Goal: Transaction & Acquisition: Subscribe to service/newsletter

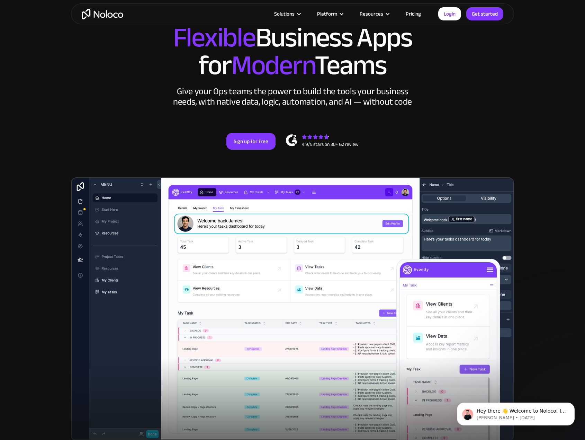
scroll to position [46, 0]
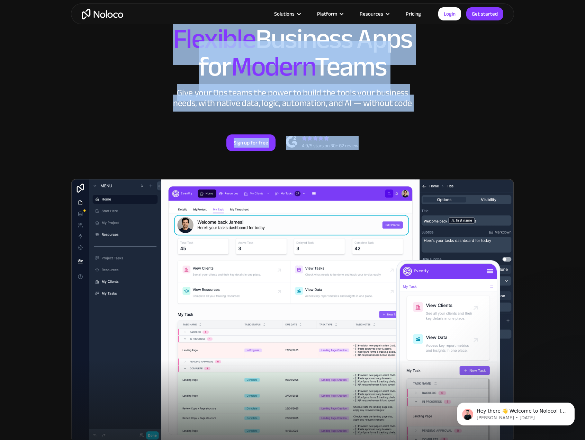
drag, startPoint x: 178, startPoint y: 42, endPoint x: 411, endPoint y: 142, distance: 254.0
click at [411, 142] on div "New: Connect Noloco to Stripe Custom No-Code Business Apps Platform Flexible Bu…" at bounding box center [292, 89] width 443 height 166
click at [422, 123] on div "New: Connect Noloco to Stripe Custom No-Code Business Apps Platform Flexible Bu…" at bounding box center [292, 89] width 443 height 166
drag, startPoint x: 165, startPoint y: 36, endPoint x: 396, endPoint y: 141, distance: 253.8
click at [396, 141] on div "New: Connect Noloco to Stripe Custom No-Code Business Apps Platform Flexible Bu…" at bounding box center [292, 89] width 443 height 166
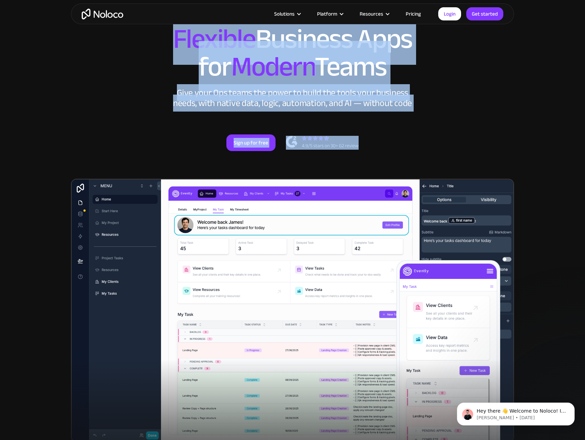
click at [396, 141] on div "Sign up for free" at bounding box center [293, 142] width 430 height 17
drag, startPoint x: 167, startPoint y: 39, endPoint x: 395, endPoint y: 147, distance: 252.1
click at [395, 147] on div "New: Connect Noloco to Stripe Custom No-Code Business Apps Platform Flexible Bu…" at bounding box center [292, 89] width 443 height 166
click at [398, 143] on div "Sign up for free" at bounding box center [293, 142] width 430 height 17
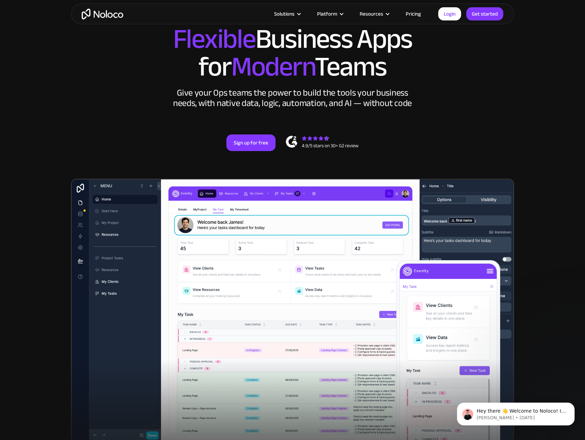
scroll to position [0, 0]
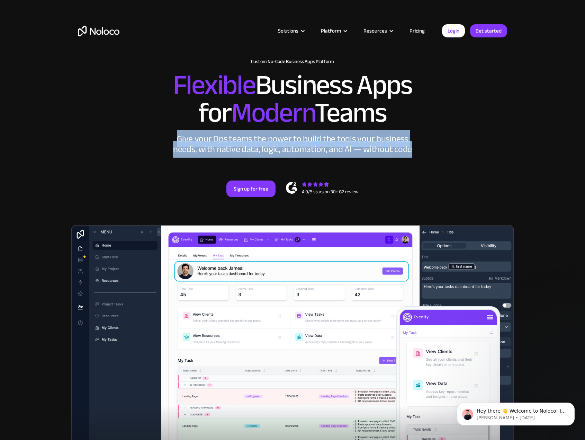
drag, startPoint x: 179, startPoint y: 136, endPoint x: 413, endPoint y: 155, distance: 234.6
click at [413, 155] on div "New: Connect Noloco to Stripe Custom No-Code Business Apps Platform Flexible Bu…" at bounding box center [292, 135] width 443 height 166
click at [415, 156] on div "New: Connect Noloco to Stripe Custom No-Code Business Apps Platform Flexible Bu…" at bounding box center [292, 135] width 443 height 166
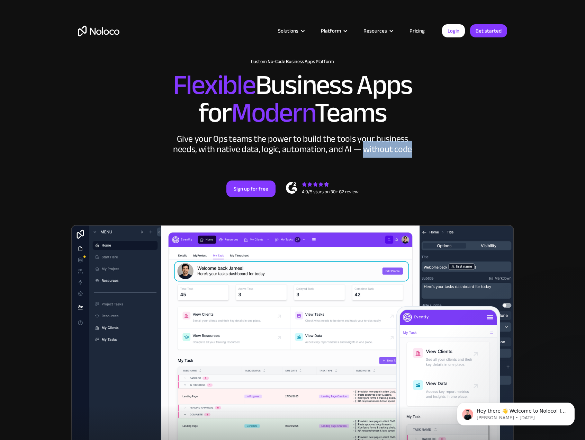
drag, startPoint x: 364, startPoint y: 149, endPoint x: 413, endPoint y: 151, distance: 48.9
click at [413, 151] on div "Give your Ops teams the power to build the tools your business needs, with nati…" at bounding box center [292, 144] width 242 height 21
click at [416, 155] on div "New: Connect Noloco to Stripe Custom No-Code Business Apps Platform Flexible Bu…" at bounding box center [292, 135] width 443 height 166
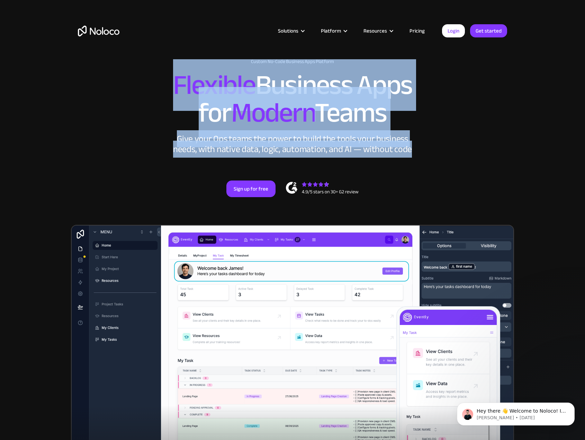
drag, startPoint x: 173, startPoint y: 87, endPoint x: 445, endPoint y: 158, distance: 280.7
click at [445, 158] on div "New: Connect Noloco to Stripe Custom No-Code Business Apps Platform Flexible Bu…" at bounding box center [292, 135] width 443 height 166
click at [440, 159] on div "New: Connect Noloco to Stripe Custom No-Code Business Apps Platform Flexible Bu…" at bounding box center [292, 135] width 443 height 166
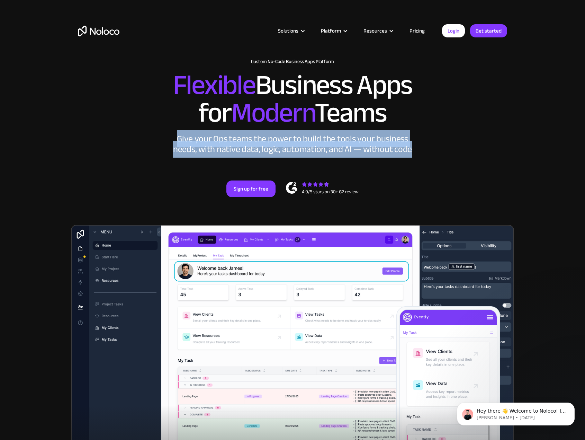
drag, startPoint x: 180, startPoint y: 139, endPoint x: 441, endPoint y: 151, distance: 261.5
click at [441, 151] on div "New: Connect Noloco to Stripe Custom No-Code Business Apps Platform Flexible Bu…" at bounding box center [292, 135] width 443 height 166
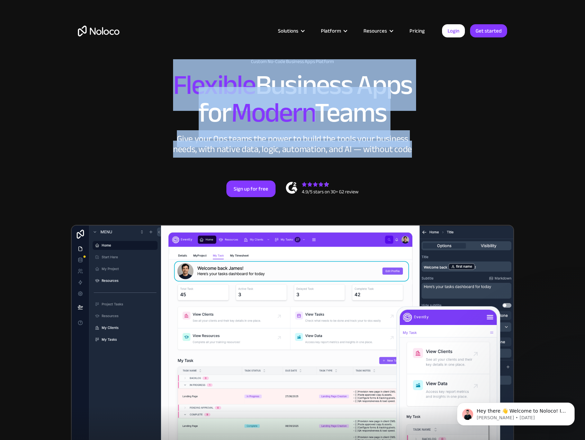
drag, startPoint x: 418, startPoint y: 154, endPoint x: 162, endPoint y: 83, distance: 266.3
click at [162, 83] on div "New: Connect Noloco to Stripe Custom No-Code Business Apps Platform Flexible Bu…" at bounding box center [292, 135] width 443 height 166
click at [418, 145] on div "New: Connect Noloco to Stripe Custom No-Code Business Apps Platform Flexible Bu…" at bounding box center [292, 135] width 443 height 166
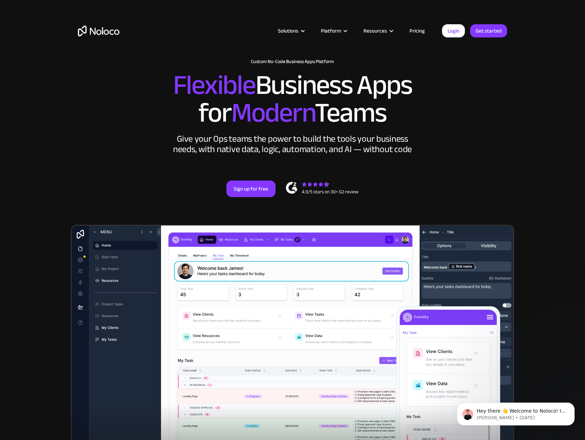
click at [424, 30] on link "Pricing" at bounding box center [417, 30] width 33 height 9
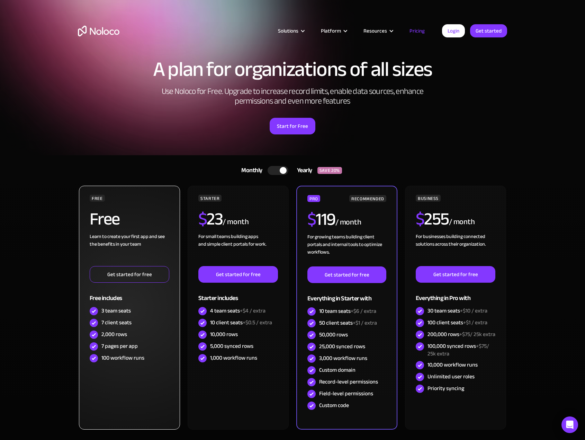
click at [140, 277] on link "Get started for free" at bounding box center [130, 274] width 80 height 17
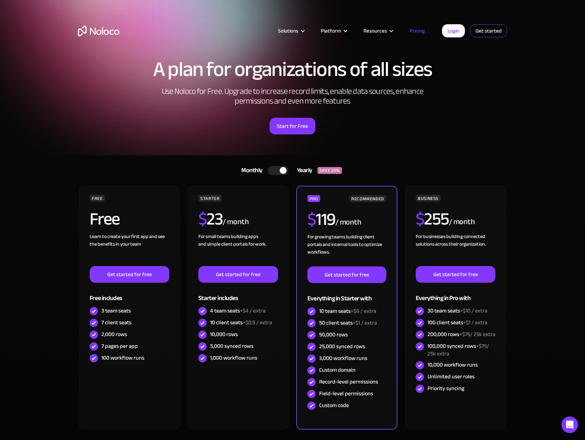
click at [480, 33] on link "Get started" at bounding box center [488, 30] width 37 height 13
